Goal: Task Accomplishment & Management: Manage account settings

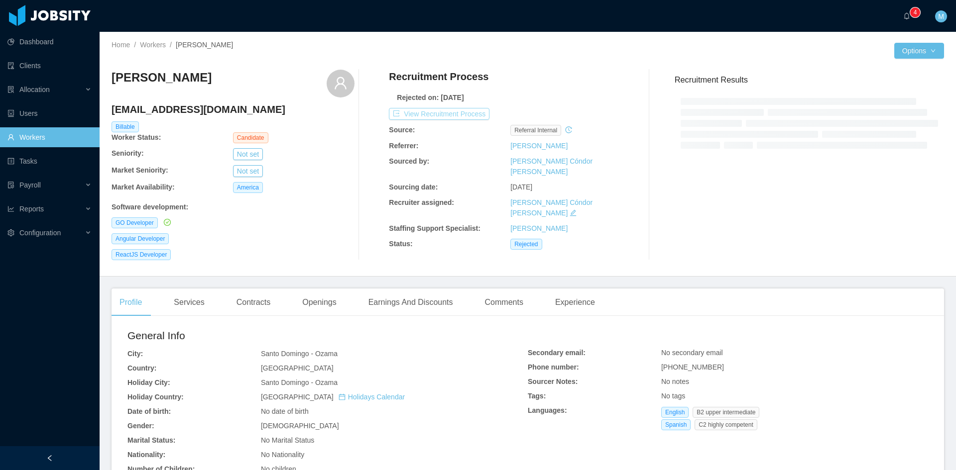
click at [460, 115] on button "View Recruitment Process" at bounding box center [439, 114] width 101 height 12
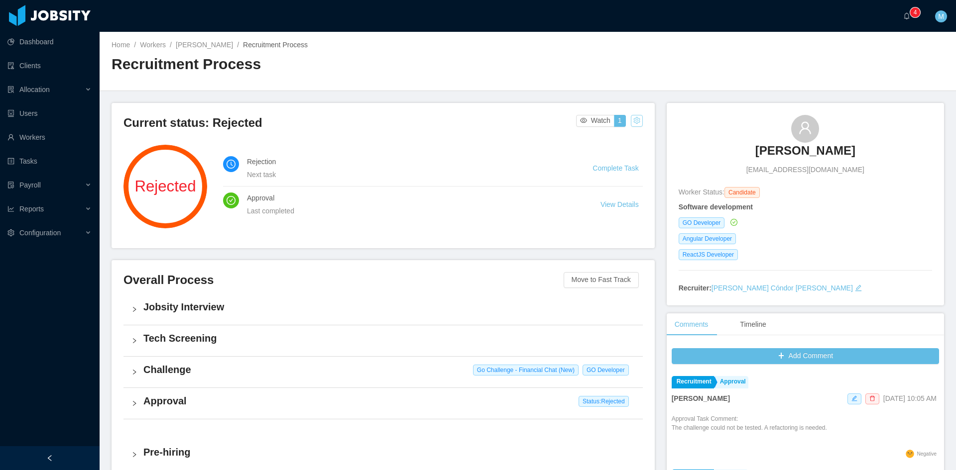
click at [634, 124] on button "button" at bounding box center [637, 121] width 12 height 12
click at [612, 155] on div "Change status" at bounding box center [610, 152] width 45 height 11
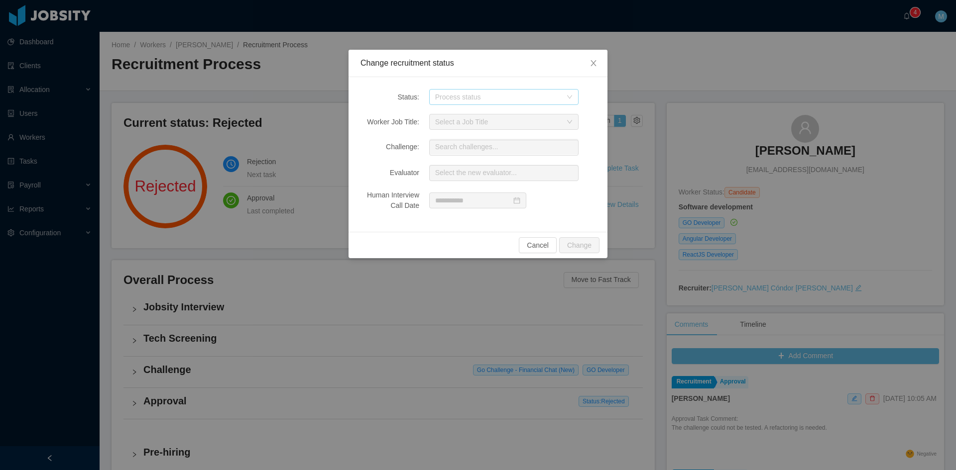
click at [469, 102] on div "Process status" at bounding box center [498, 97] width 126 height 10
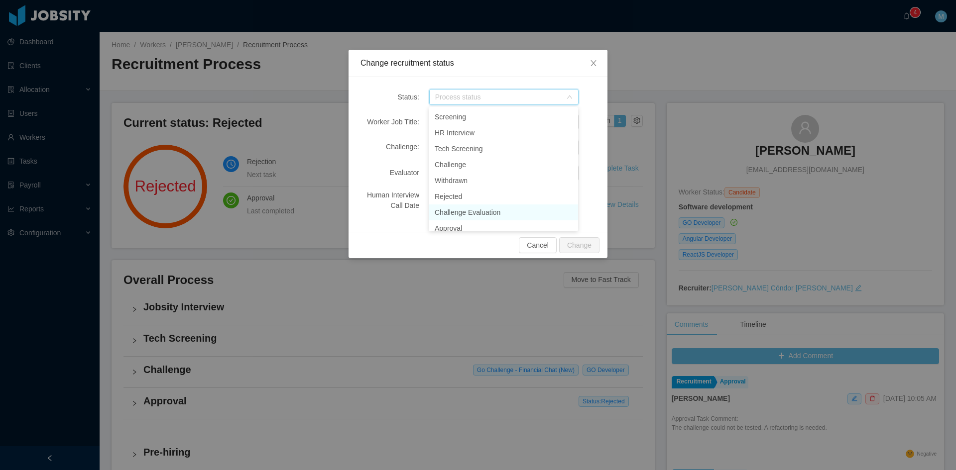
click at [475, 211] on li "Challenge Evaluation" at bounding box center [503, 213] width 149 height 16
click at [480, 127] on div "Select a Job Title" at bounding box center [500, 121] width 131 height 15
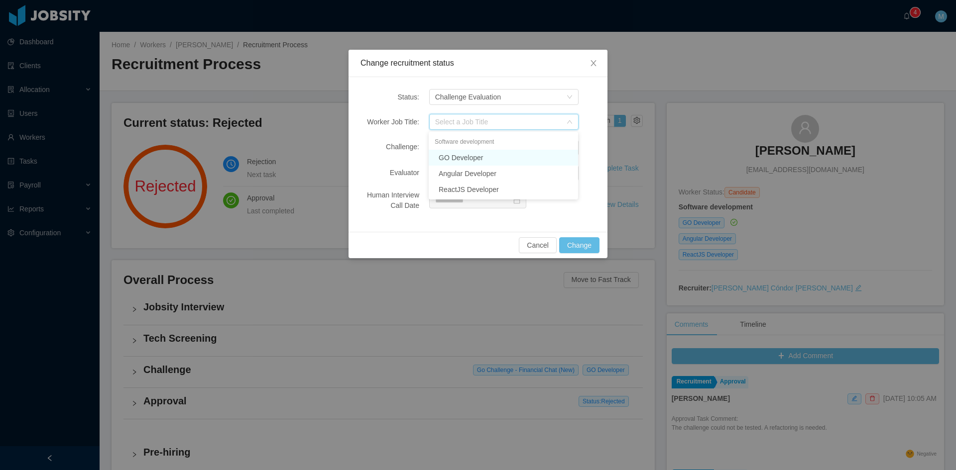
click at [468, 158] on li "GO Developer" at bounding box center [503, 158] width 149 height 16
click at [455, 142] on input "text" at bounding box center [503, 148] width 149 height 16
click at [477, 167] on li "Go Challenge - Financial Chat (New)" at bounding box center [503, 169] width 149 height 20
type input "**********"
click at [471, 170] on input "text" at bounding box center [503, 173] width 149 height 16
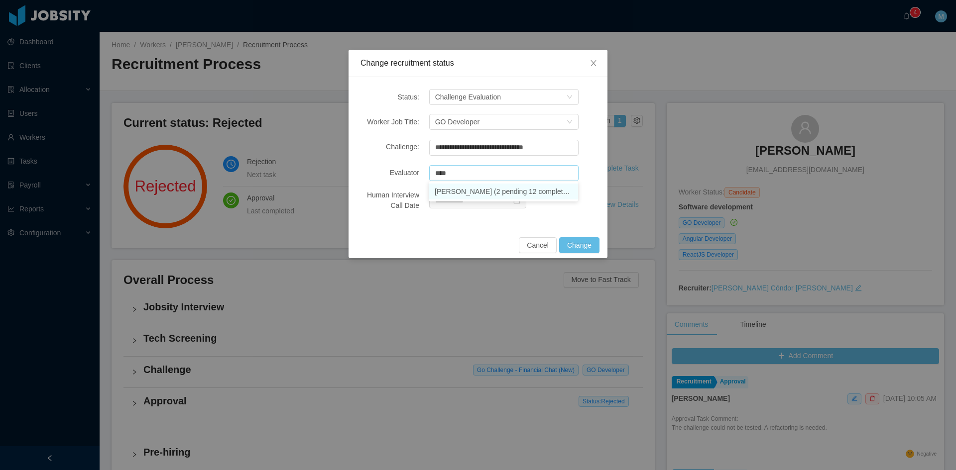
click at [484, 191] on li "[PERSON_NAME] (2 pending 12 completed)" at bounding box center [503, 192] width 149 height 16
type input "**********"
click at [574, 238] on button "Change" at bounding box center [579, 245] width 40 height 16
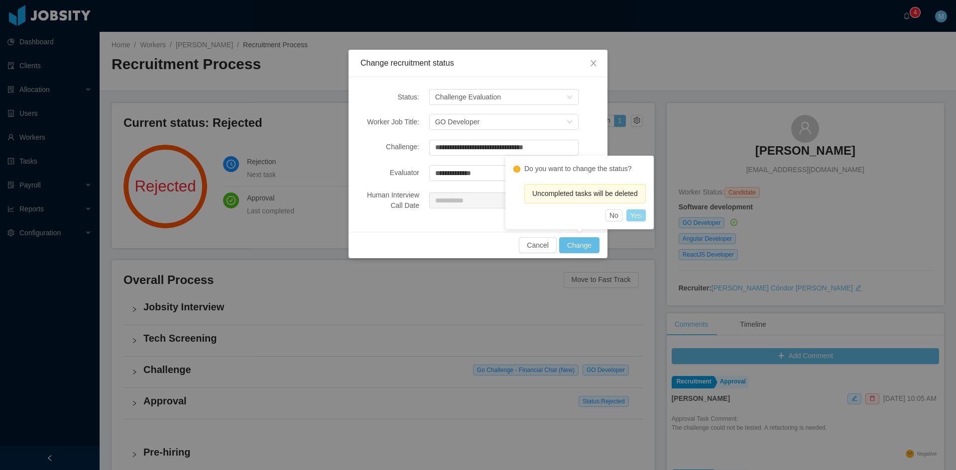
click at [640, 216] on button "Yes" at bounding box center [635, 216] width 19 height 12
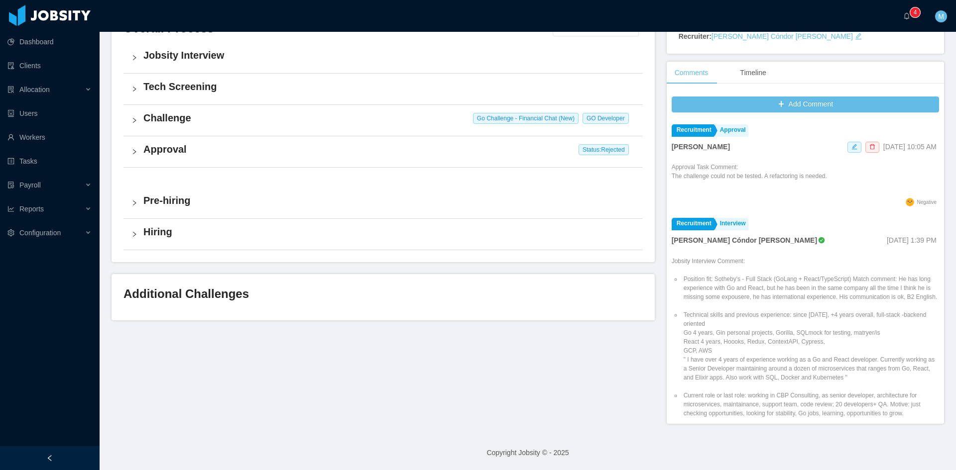
scroll to position [169, 0]
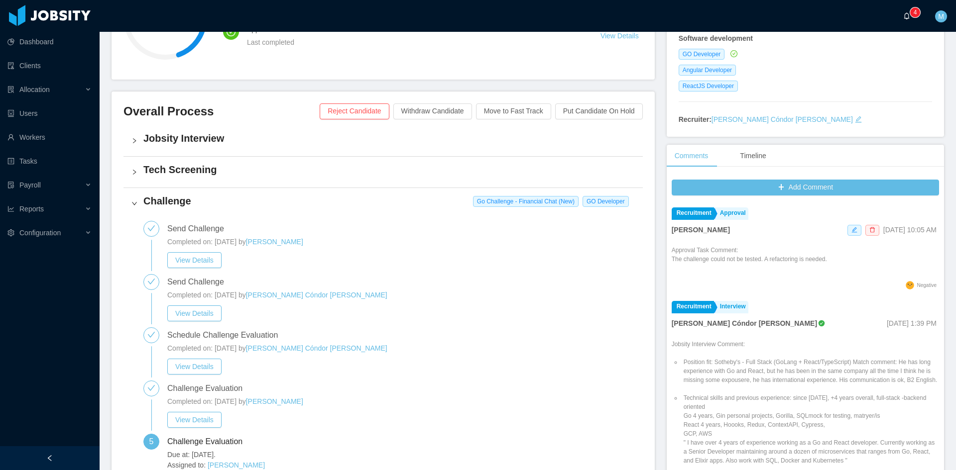
click at [903, 13] on a=83ded146-cd66-4514-80a8-9a7b1e1b5eb6/Matias%20Marin"] "0 1 2 3 4 5 6 7 8 9 0 1 2 3 4 5 6 7 8 9 0 1 2 3 4 5 6 7 8 9" at bounding box center [909, 16] width 12 height 32
